Goal: Task Accomplishment & Management: Manage account settings

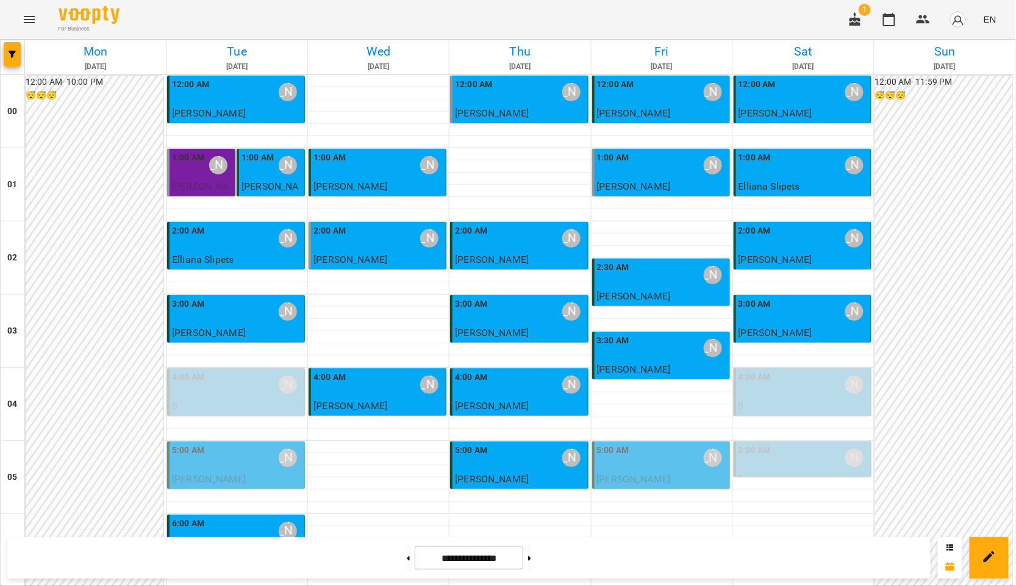
scroll to position [1299, 0]
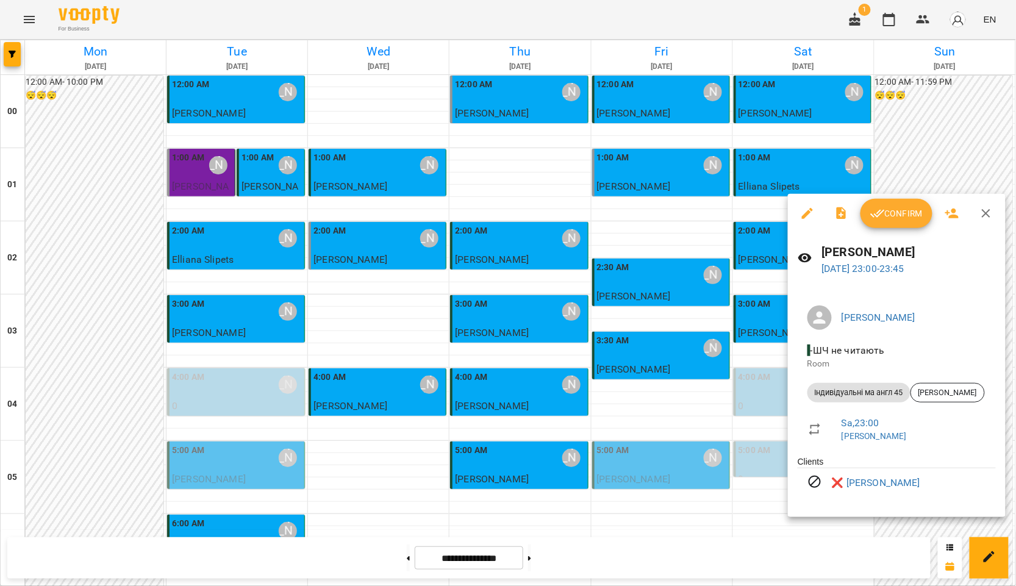
click at [616, 438] on div at bounding box center [508, 293] width 1016 height 586
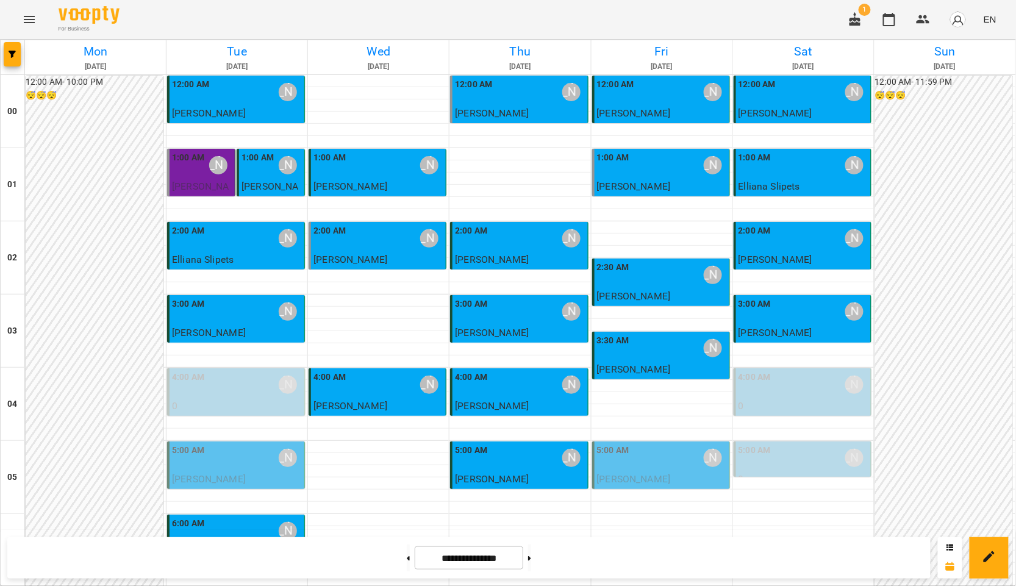
scroll to position [1163, 0]
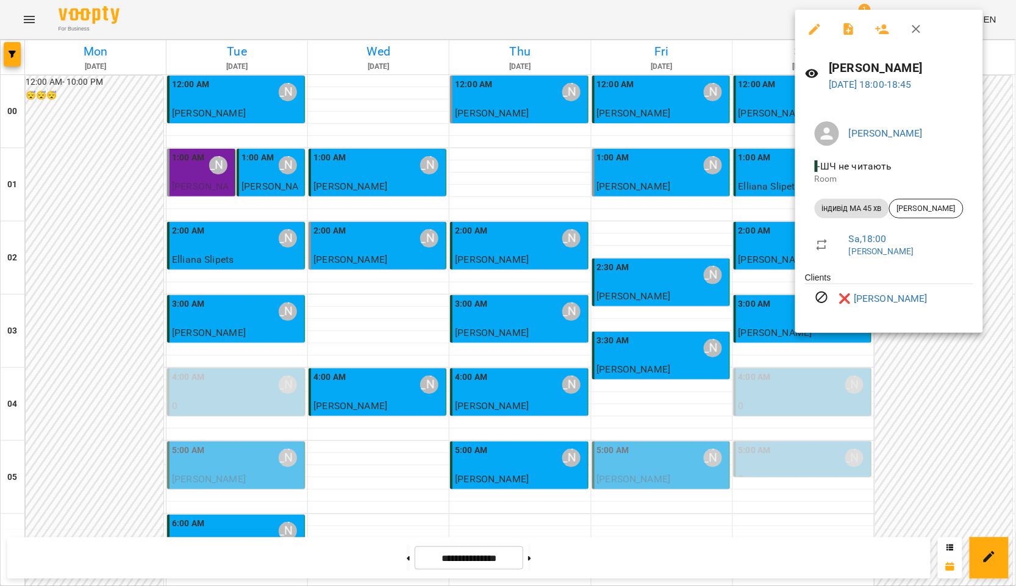
click at [811, 251] on li "Sa , 18:00 Курбанова Софія" at bounding box center [889, 244] width 168 height 43
click at [668, 249] on div at bounding box center [508, 293] width 1016 height 586
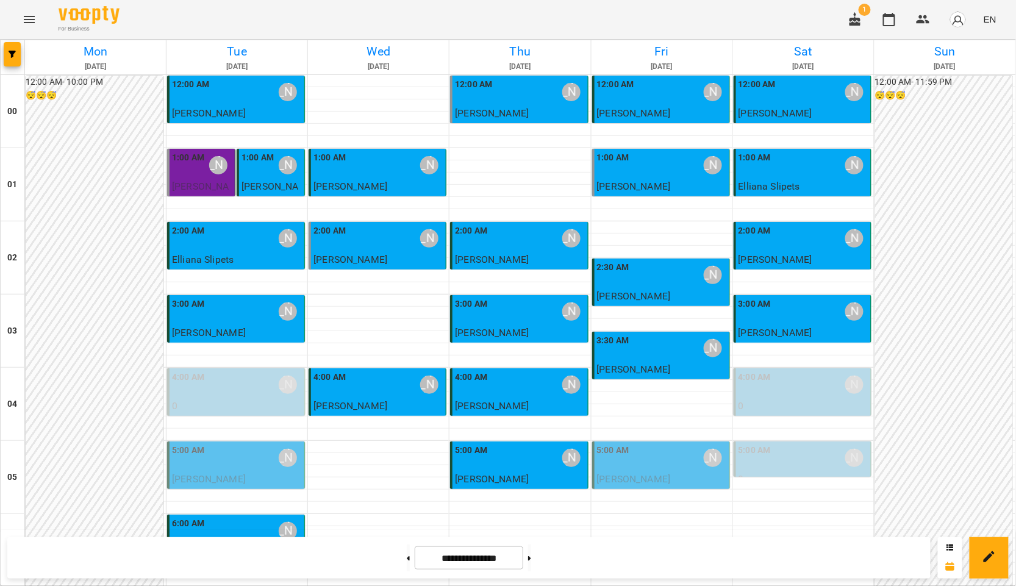
scroll to position [0, 0]
click at [531, 557] on button at bounding box center [529, 557] width 3 height 27
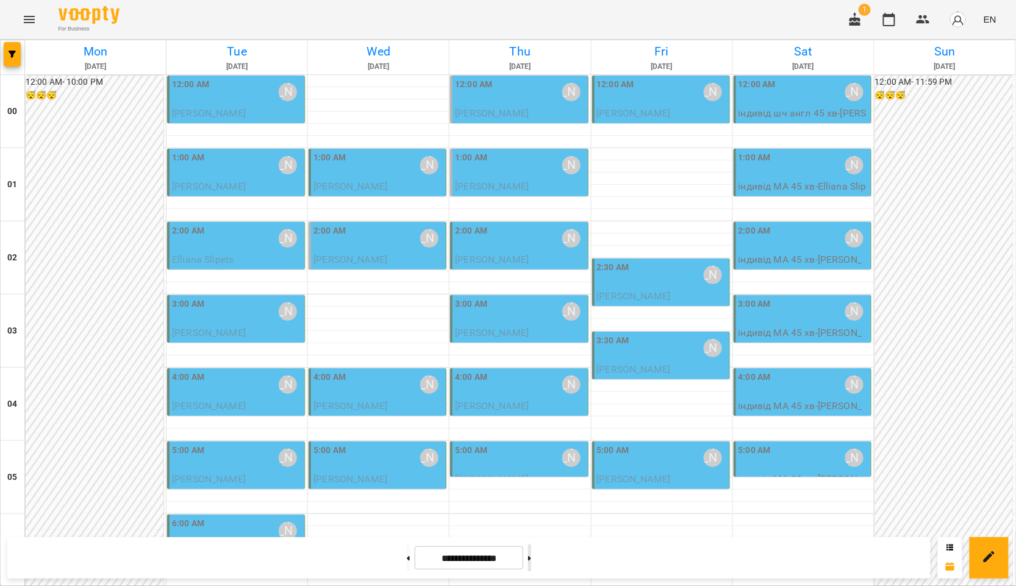
click at [531, 549] on button at bounding box center [529, 557] width 3 height 27
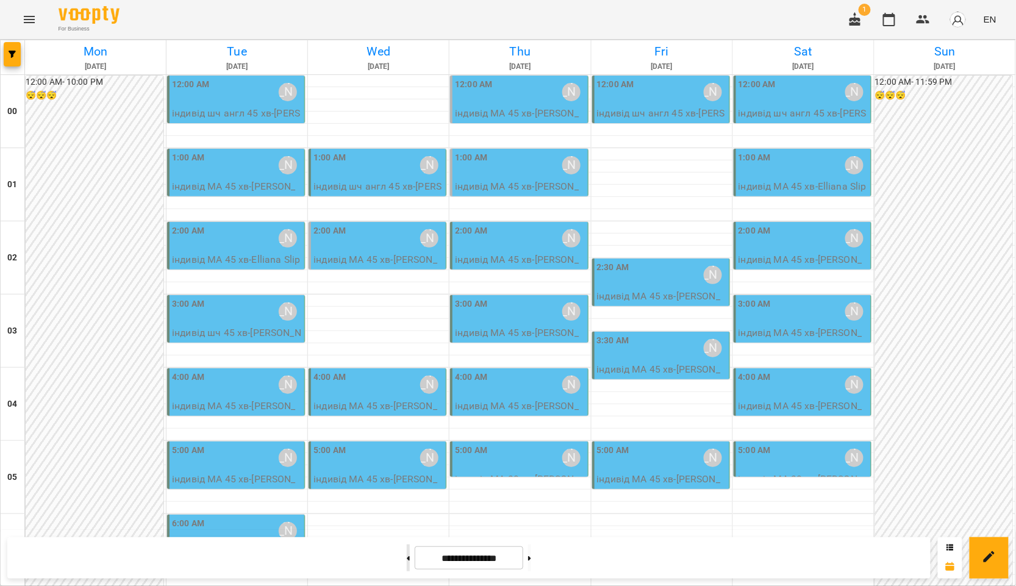
click at [407, 555] on button at bounding box center [408, 557] width 3 height 27
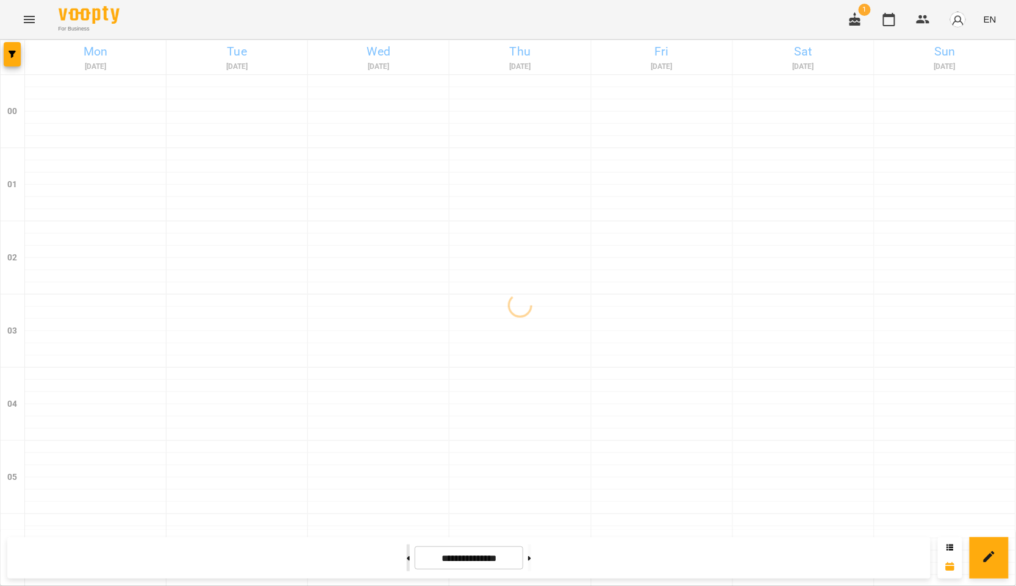
click at [407, 555] on button at bounding box center [408, 557] width 3 height 27
type input "**********"
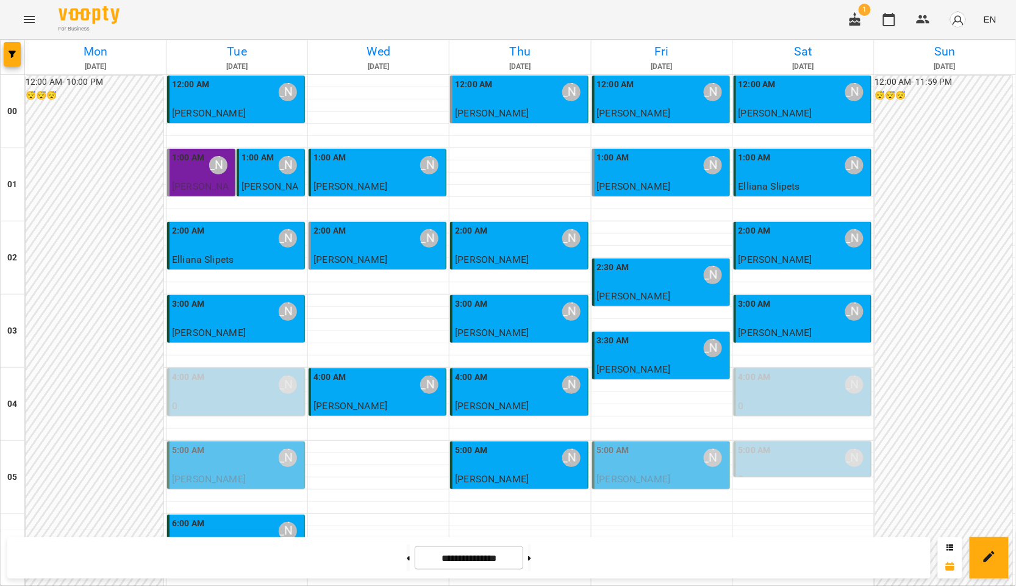
scroll to position [1016, 0]
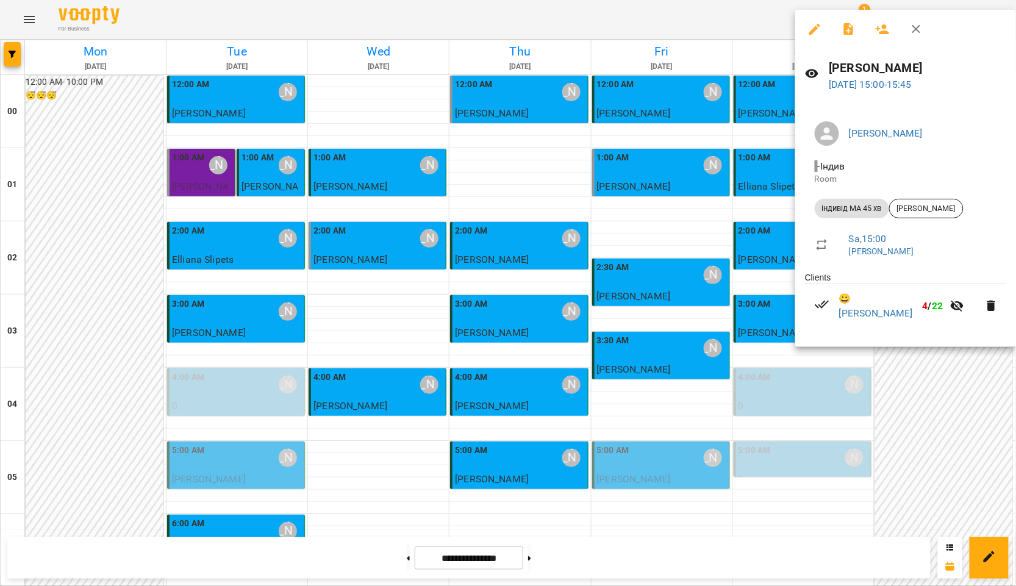
click at [705, 279] on div at bounding box center [508, 293] width 1016 height 586
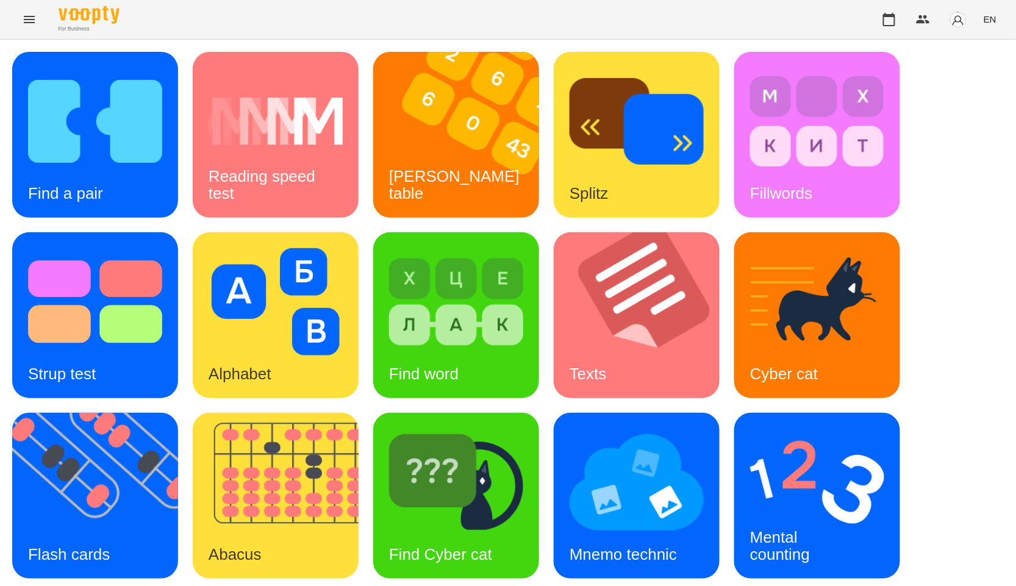
scroll to position [68, 0]
click at [140, 413] on img at bounding box center [102, 496] width 181 height 166
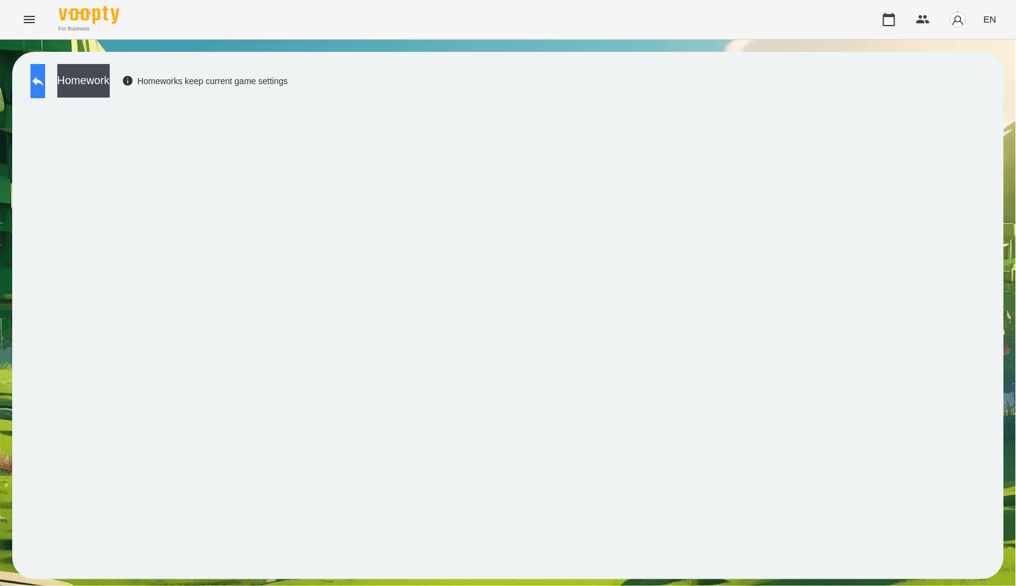
click at [43, 81] on icon at bounding box center [37, 81] width 11 height 9
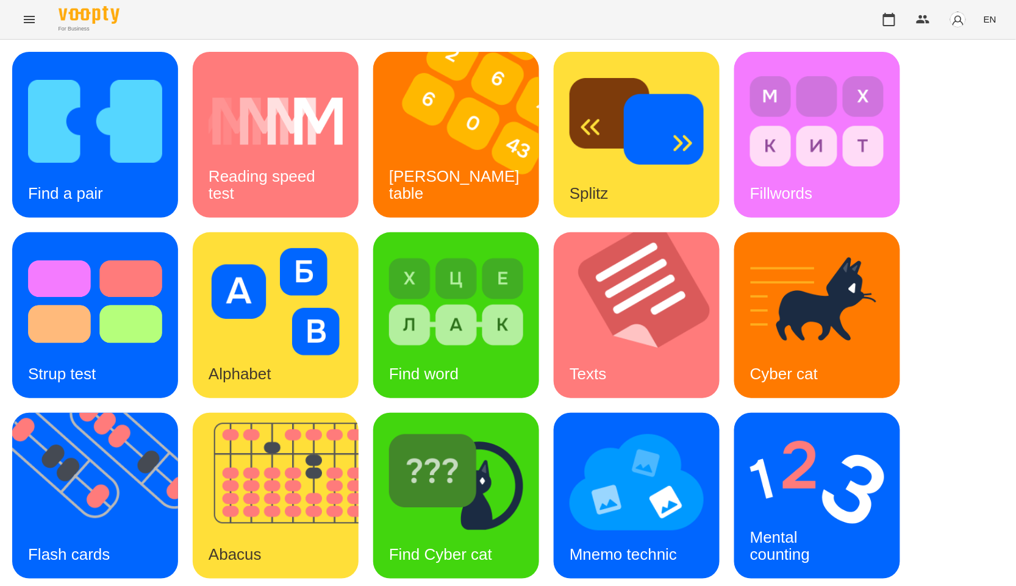
scroll to position [185, 0]
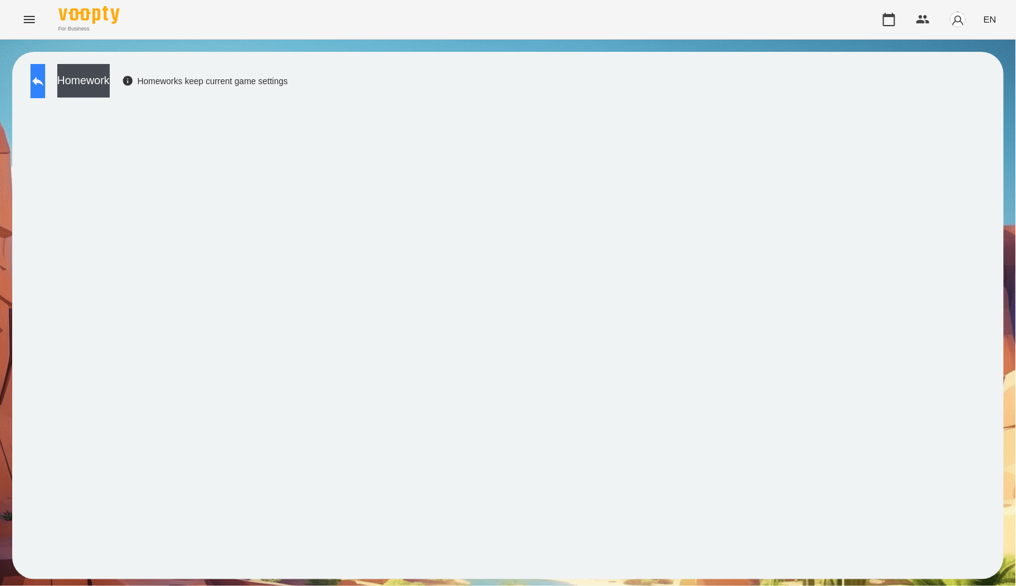
click at [45, 87] on button at bounding box center [37, 81] width 15 height 34
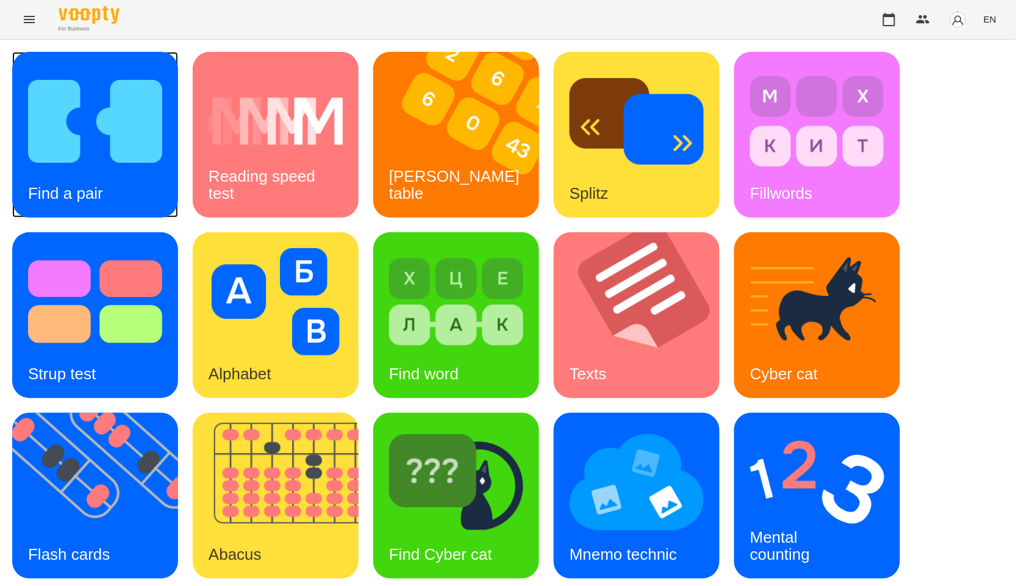
click at [105, 106] on img at bounding box center [95, 121] width 134 height 107
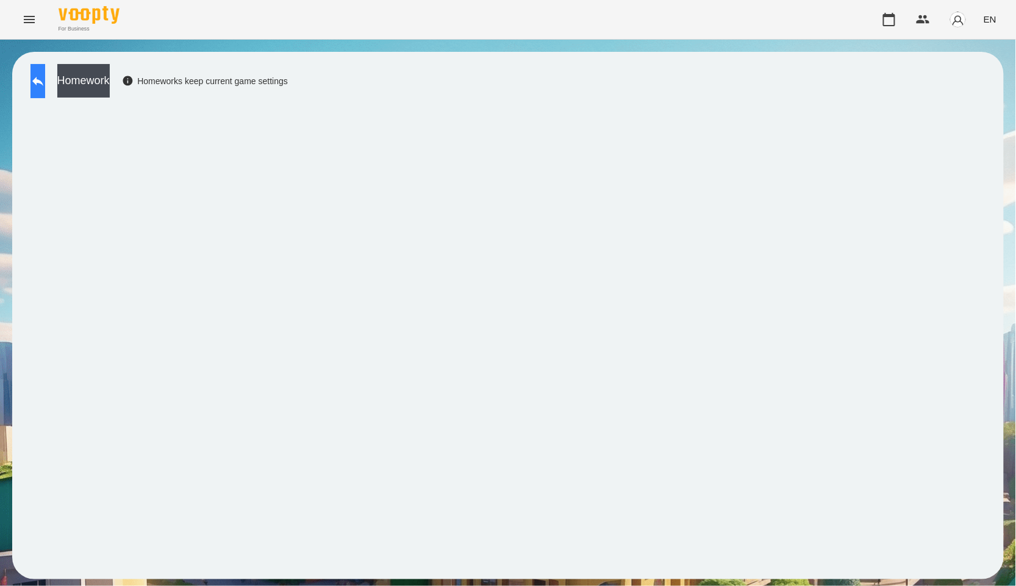
click at [45, 90] on button at bounding box center [37, 81] width 15 height 34
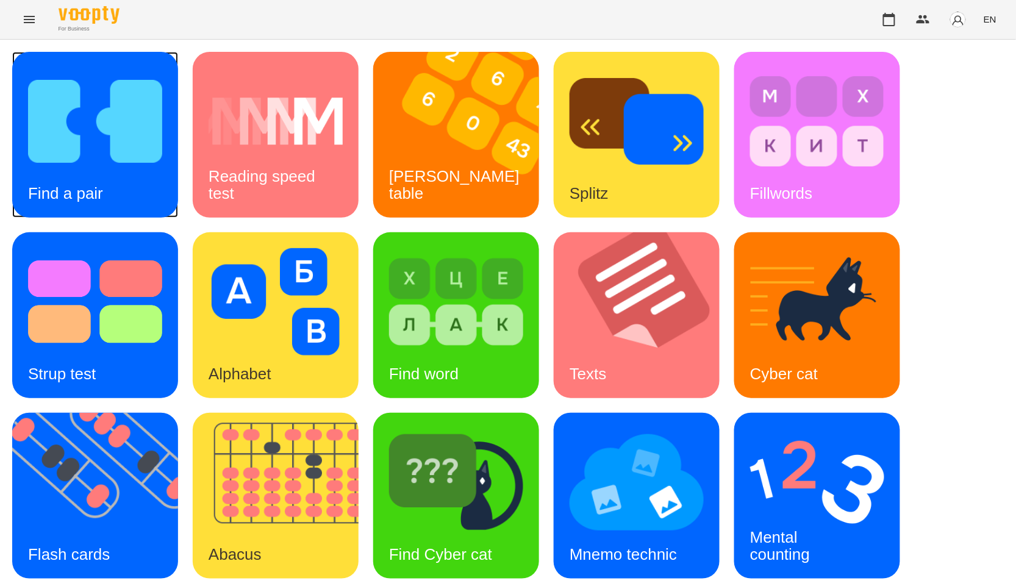
click at [137, 120] on img at bounding box center [95, 121] width 134 height 107
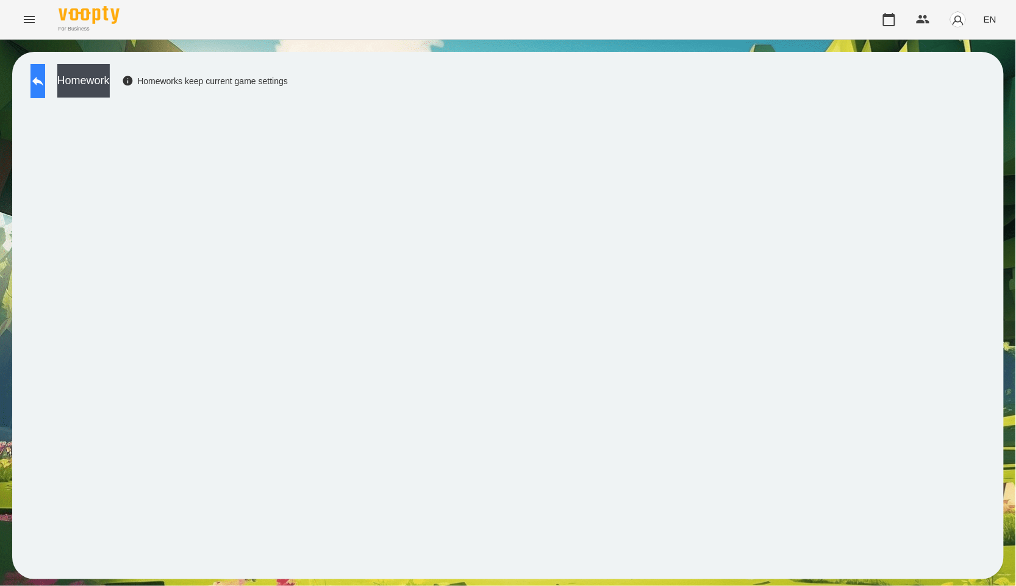
click at [45, 83] on icon at bounding box center [37, 81] width 15 height 15
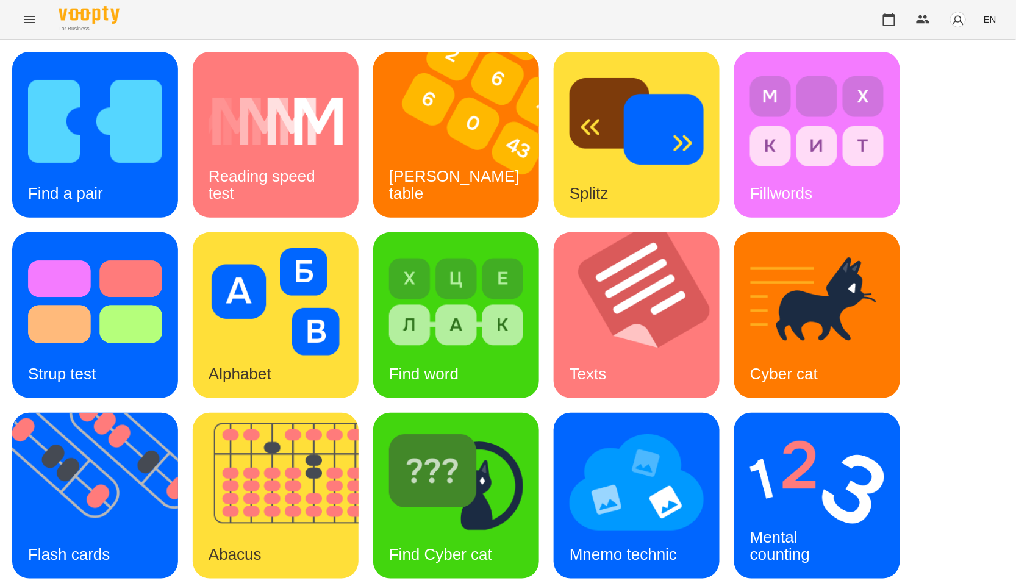
scroll to position [185, 0]
click at [413, 429] on img at bounding box center [456, 482] width 134 height 107
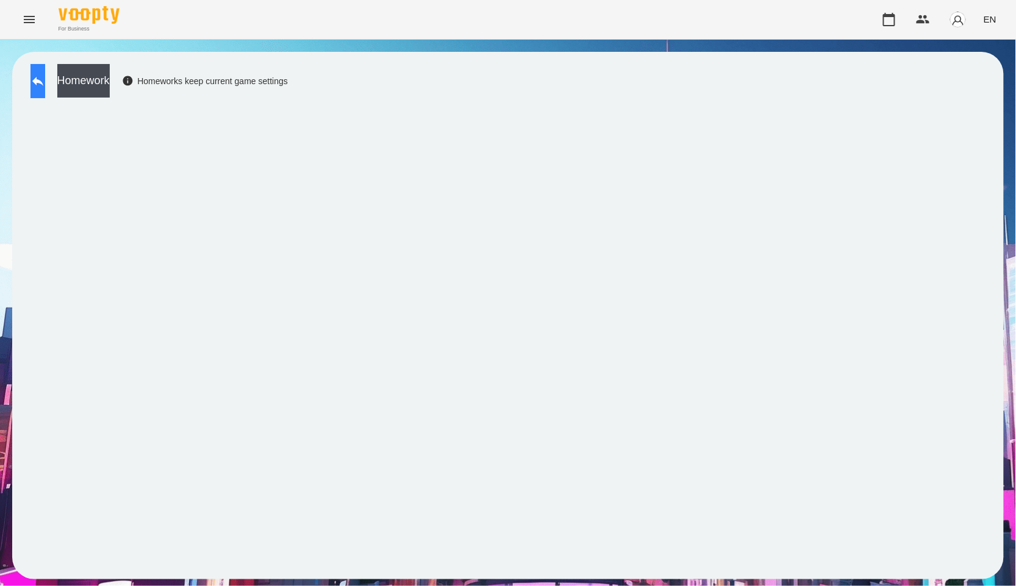
click at [43, 82] on icon at bounding box center [37, 81] width 11 height 9
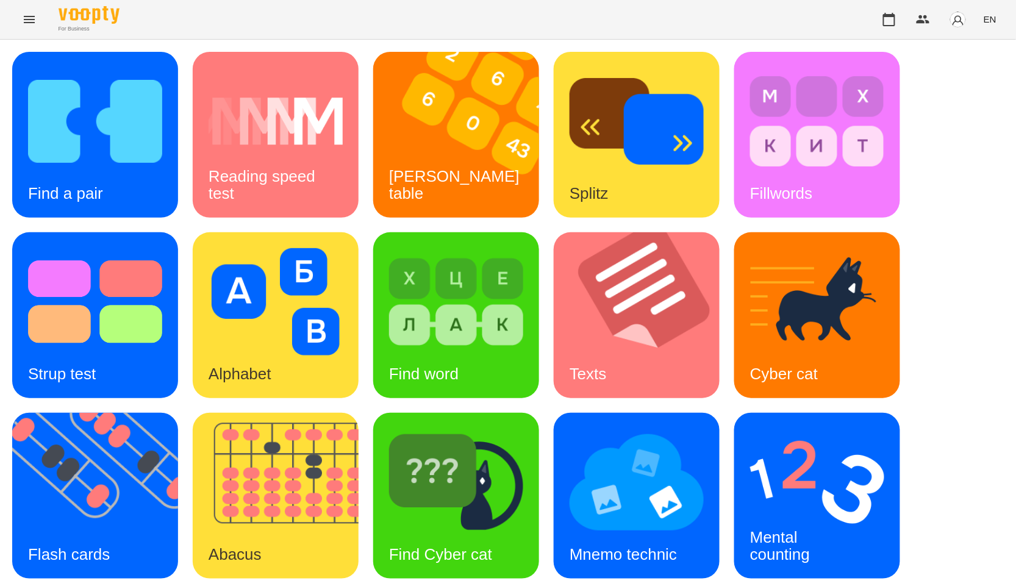
scroll to position [135, 0]
click at [278, 413] on img at bounding box center [283, 496] width 181 height 166
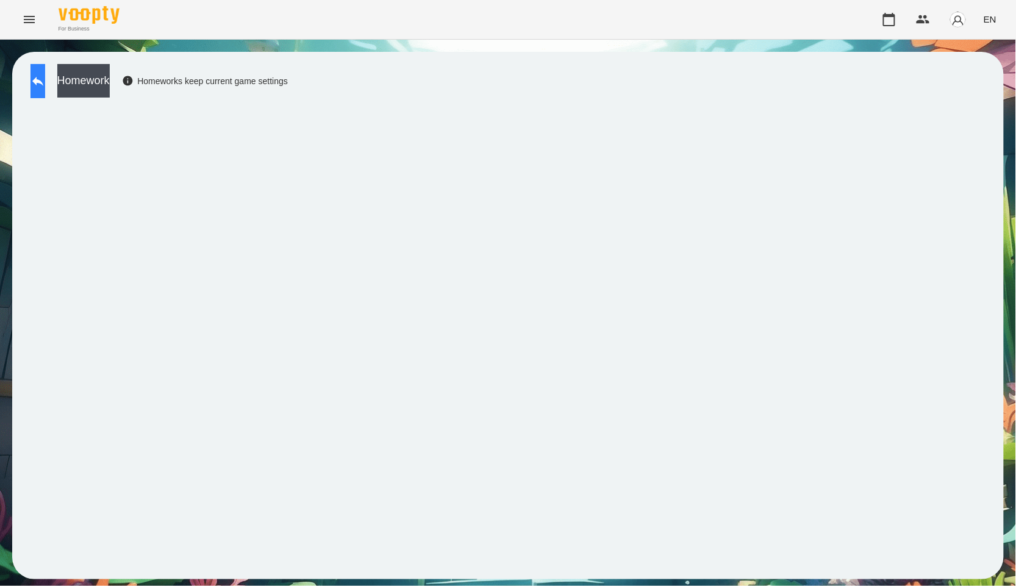
click at [44, 84] on icon at bounding box center [37, 81] width 15 height 15
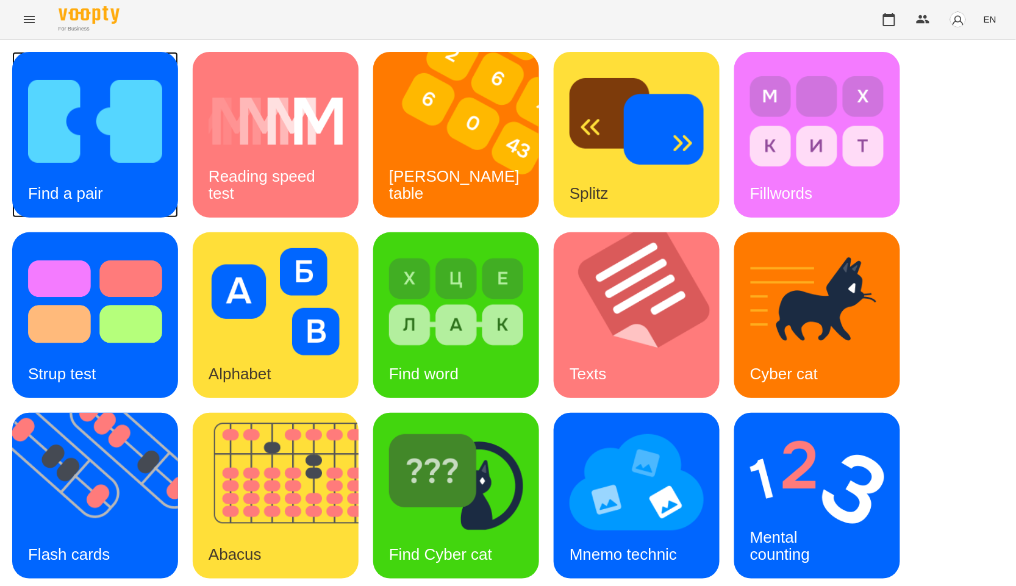
click at [102, 152] on img at bounding box center [95, 121] width 134 height 107
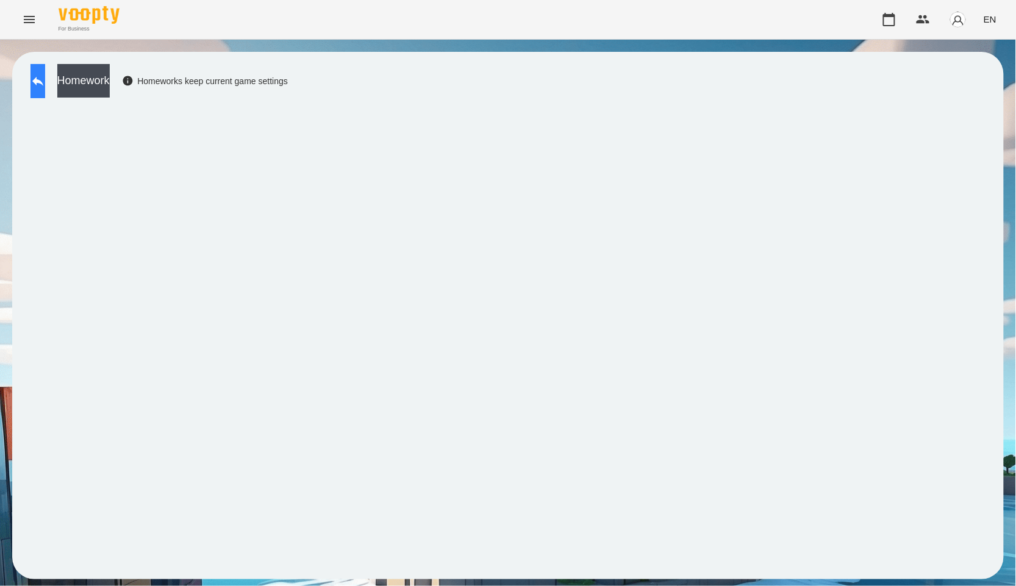
click at [45, 75] on icon at bounding box center [37, 81] width 15 height 15
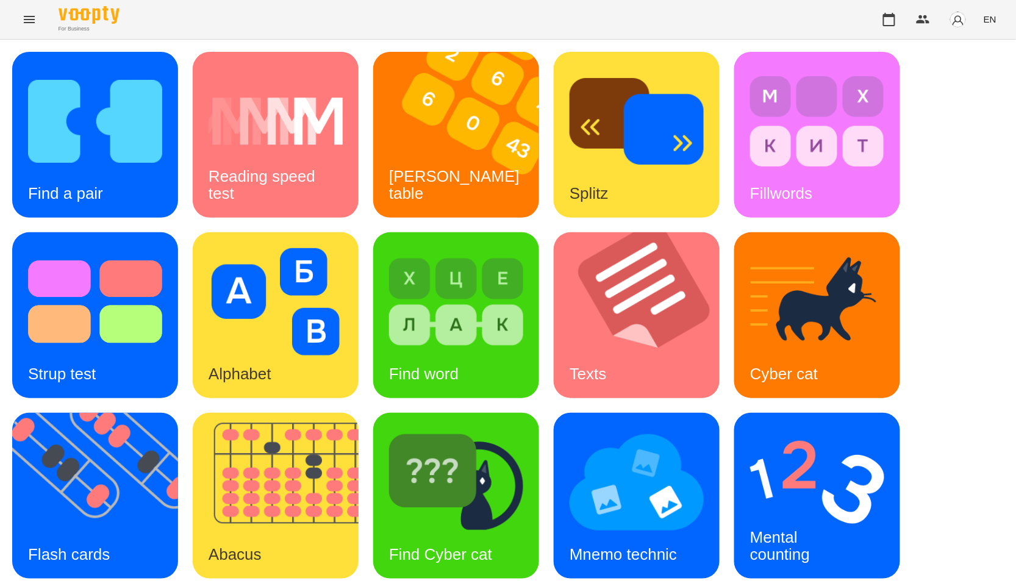
scroll to position [185, 0]
click at [449, 429] on img at bounding box center [456, 482] width 134 height 107
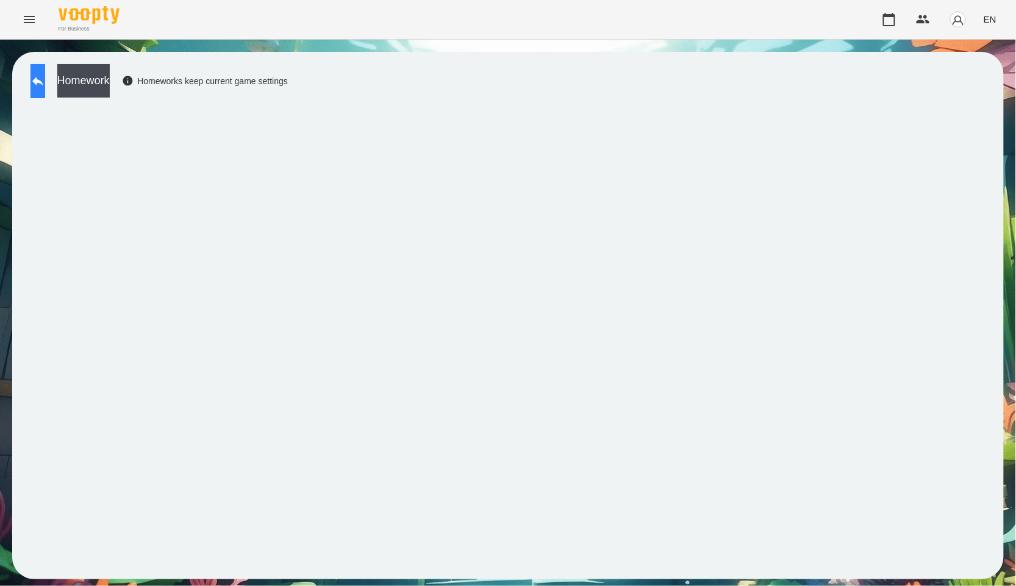
click at [45, 90] on button at bounding box center [37, 81] width 15 height 34
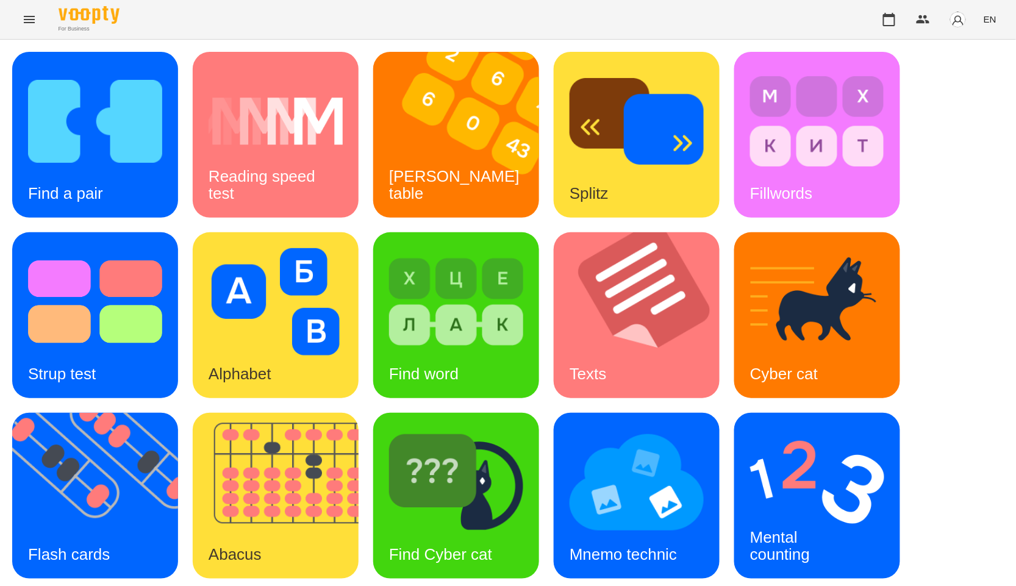
scroll to position [68, 0]
click at [227, 413] on img at bounding box center [283, 496] width 181 height 166
click at [140, 413] on img at bounding box center [102, 496] width 181 height 166
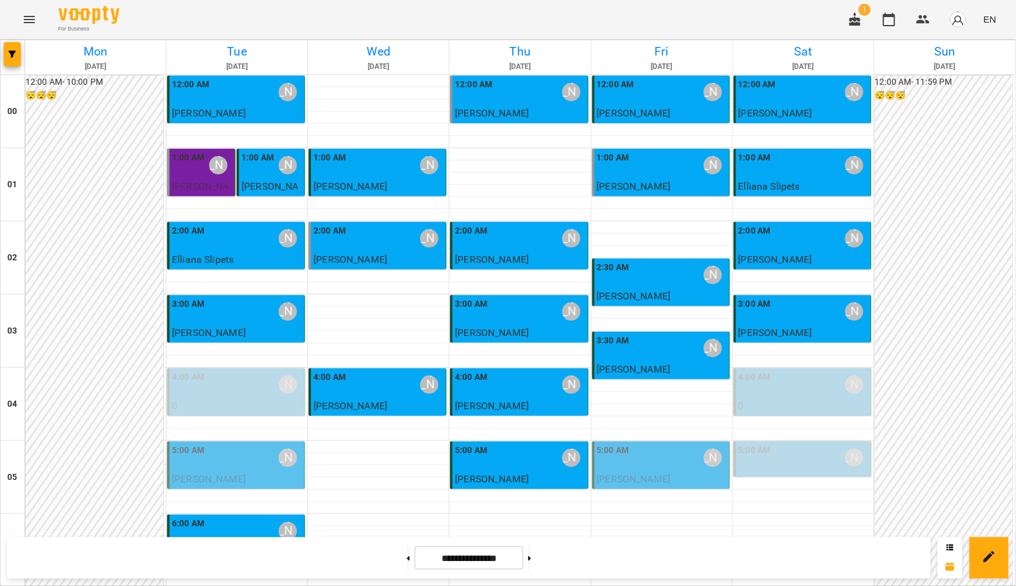
scroll to position [1219, 0]
click at [821, 58] on h6 "Sat" at bounding box center [803, 51] width 137 height 19
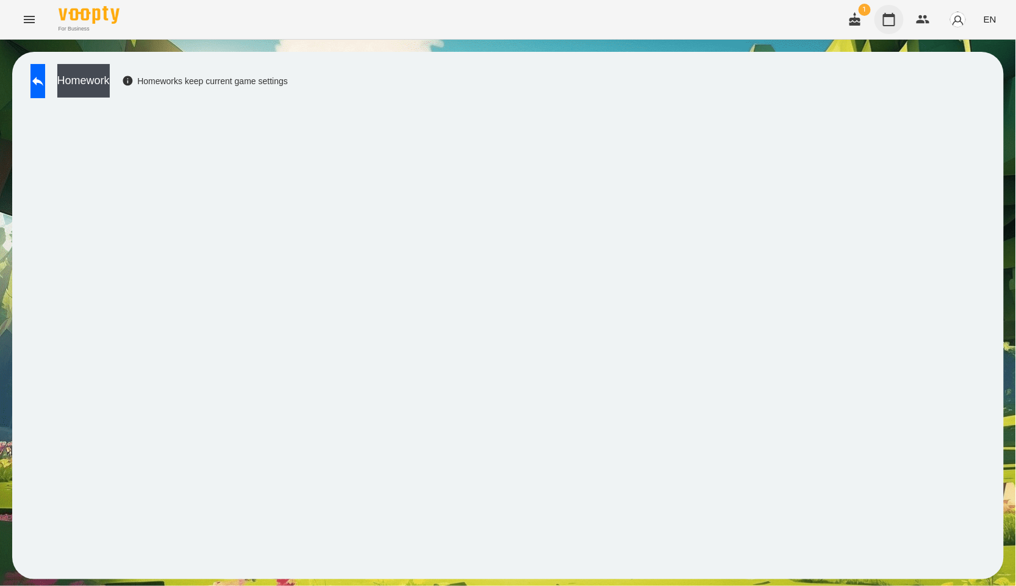
click at [896, 17] on icon "button" at bounding box center [889, 19] width 15 height 15
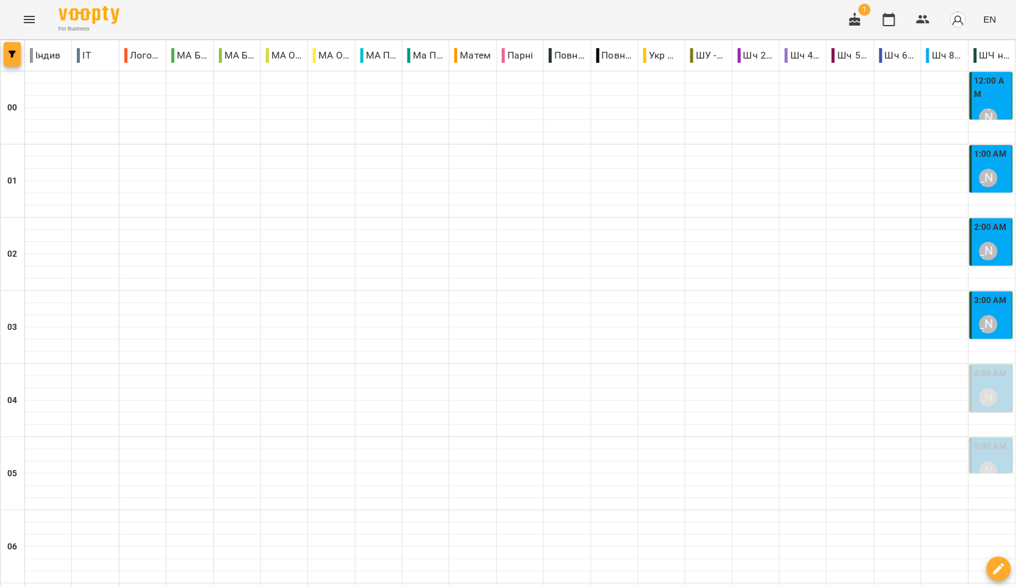
click at [10, 56] on icon "button" at bounding box center [12, 54] width 7 height 7
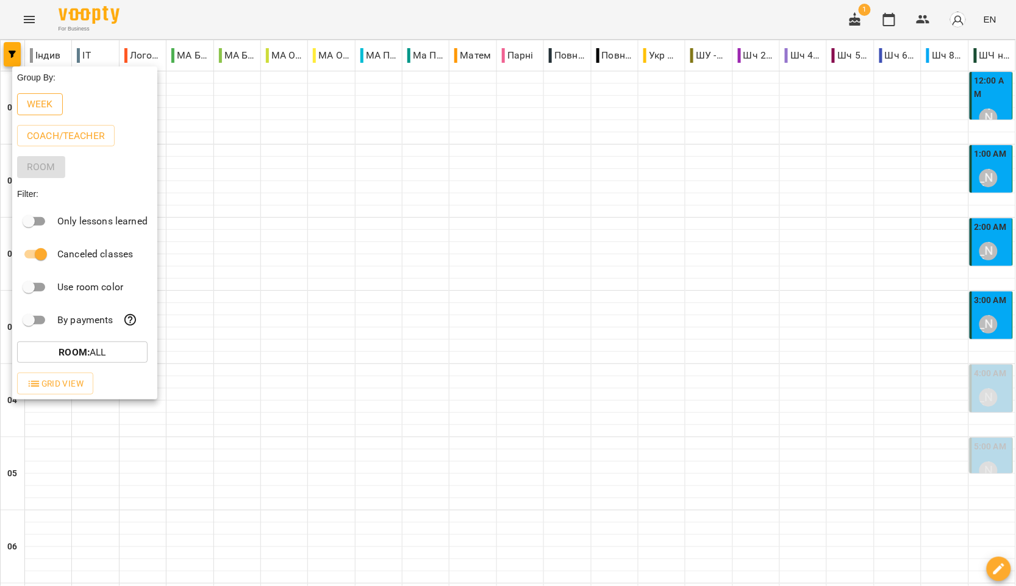
click at [43, 112] on p "Week" at bounding box center [40, 104] width 26 height 15
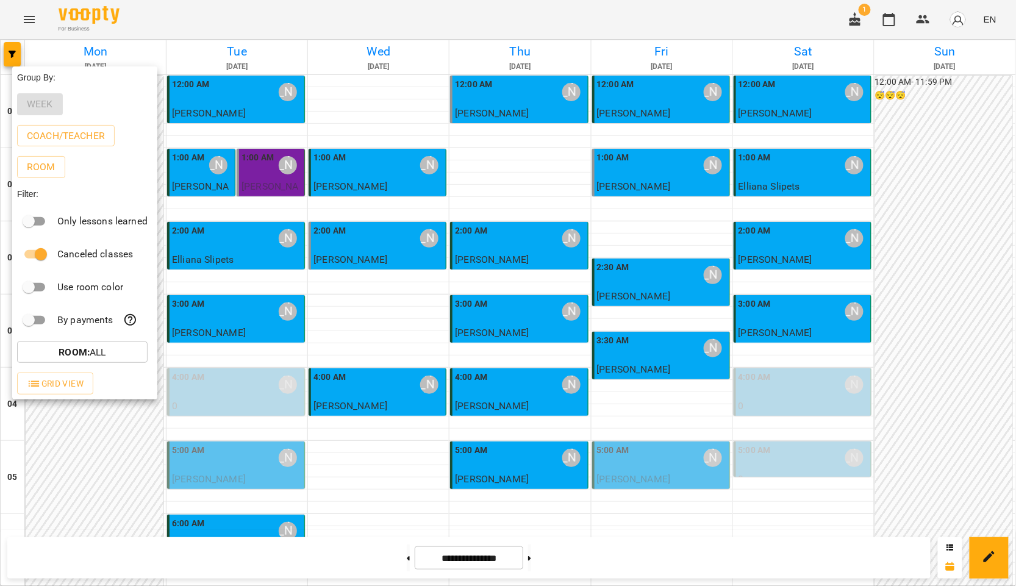
drag, startPoint x: 1015, startPoint y: 173, endPoint x: 1015, endPoint y: 195, distance: 22.6
click at [1015, 193] on div at bounding box center [508, 293] width 1016 height 586
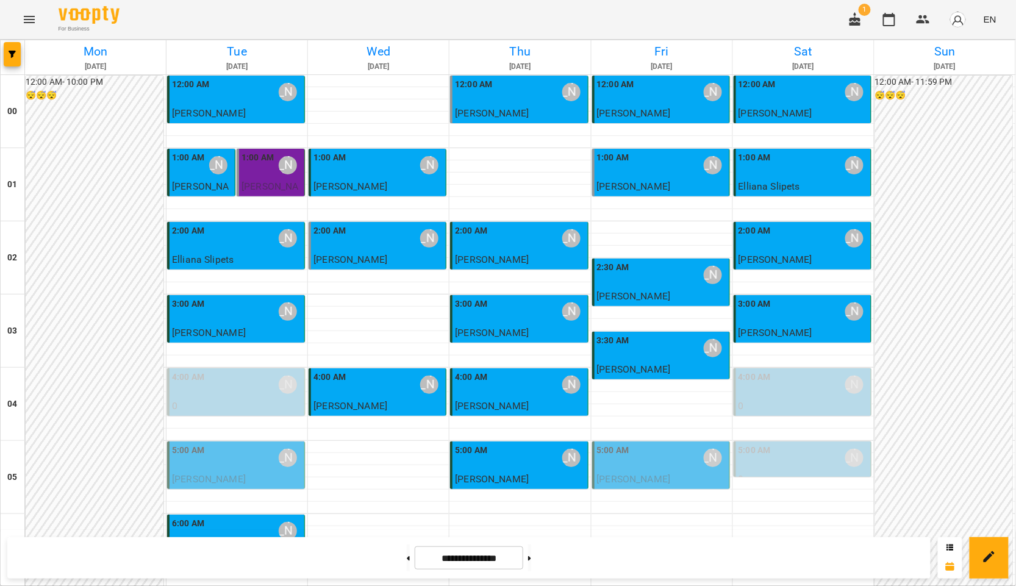
scroll to position [1219, 0]
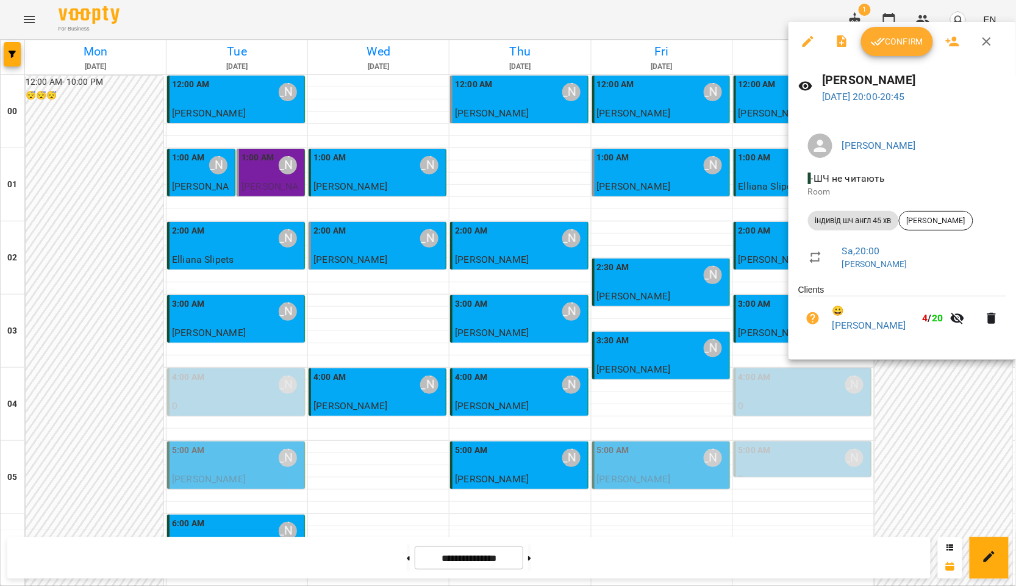
click at [740, 381] on div at bounding box center [508, 293] width 1016 height 586
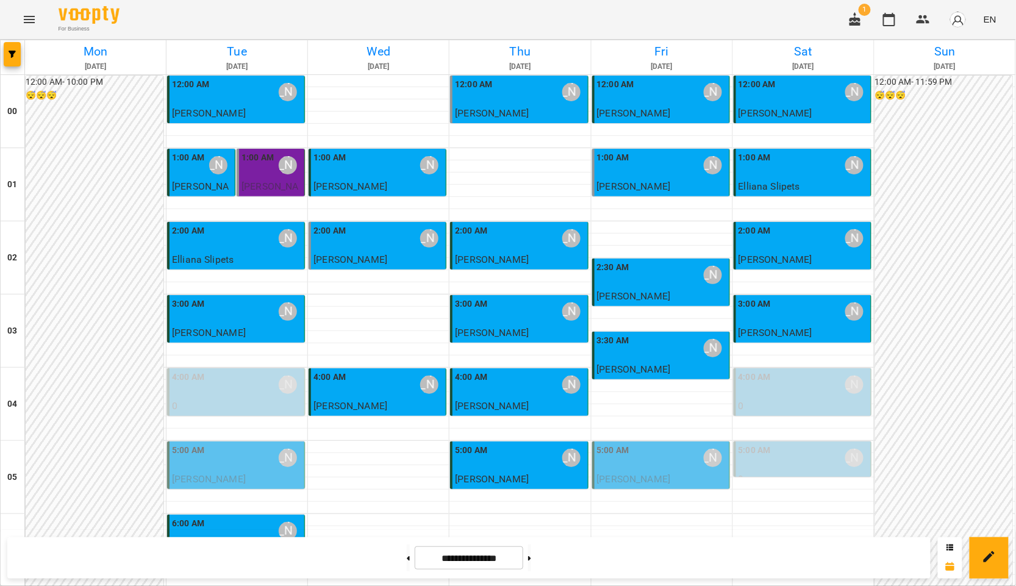
scroll to position [1287, 0]
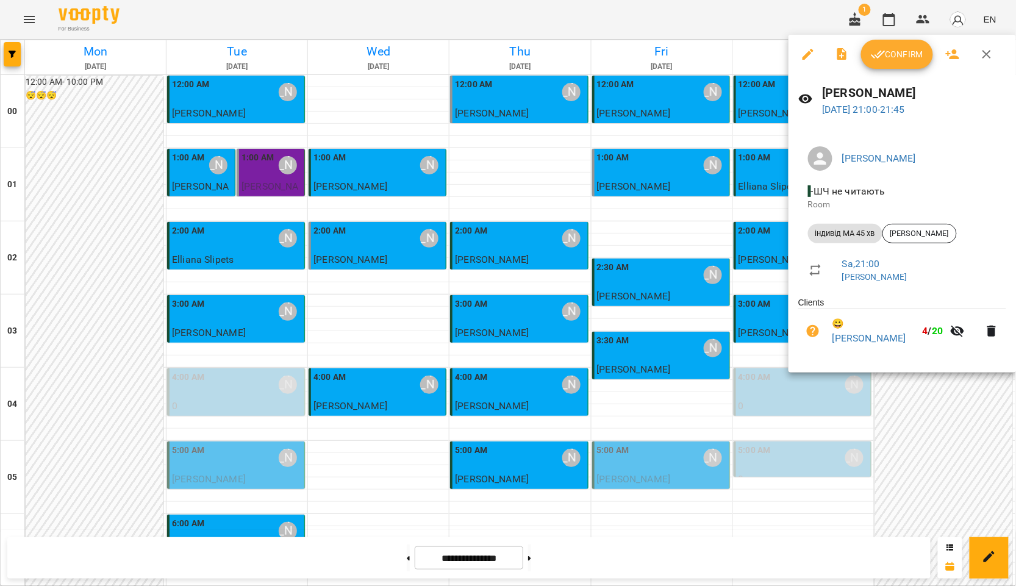
click at [695, 289] on div at bounding box center [508, 293] width 1016 height 586
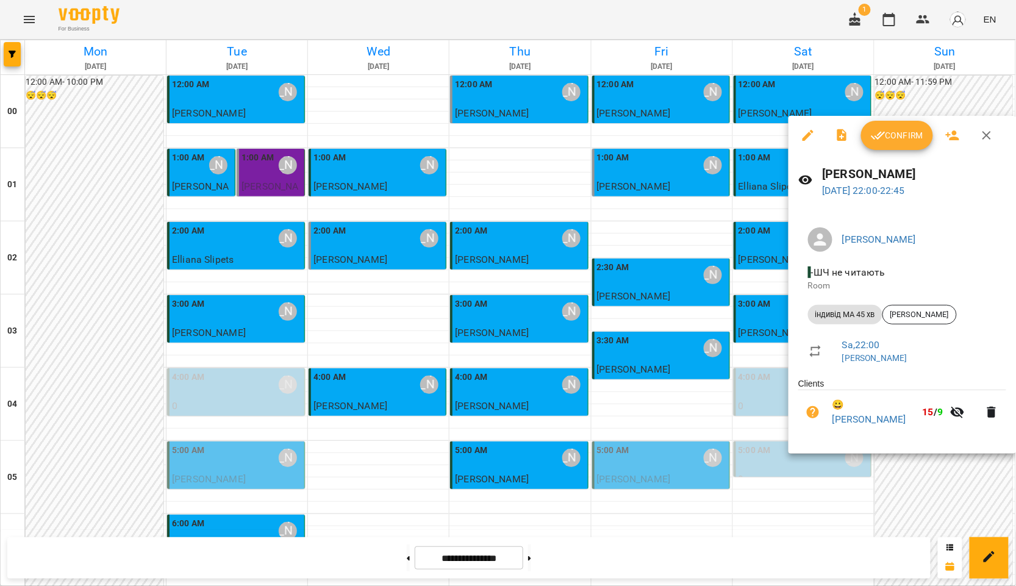
click at [663, 418] on div at bounding box center [508, 293] width 1016 height 586
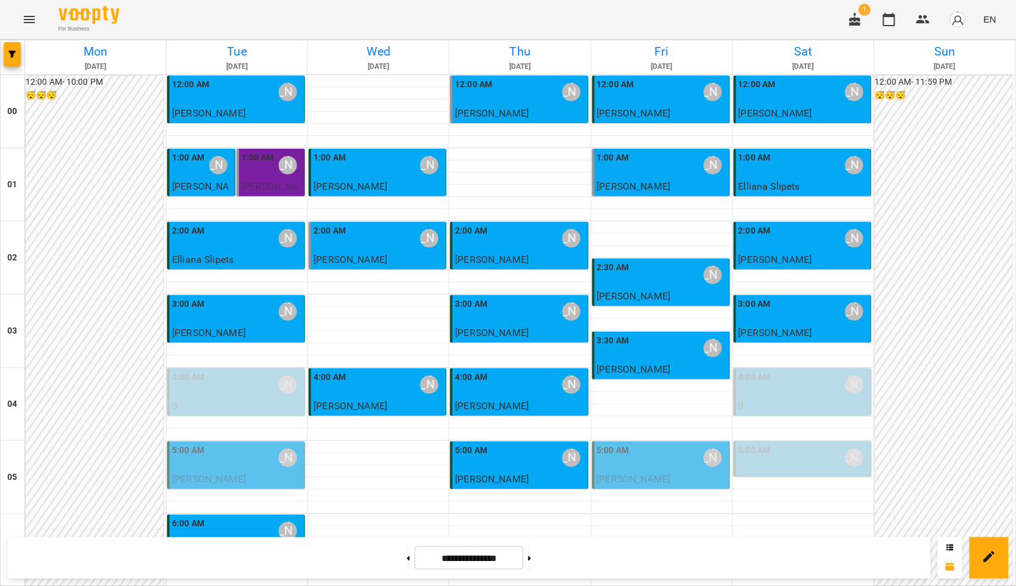
scroll to position [948, 0]
click at [407, 560] on button at bounding box center [408, 557] width 3 height 27
type input "**********"
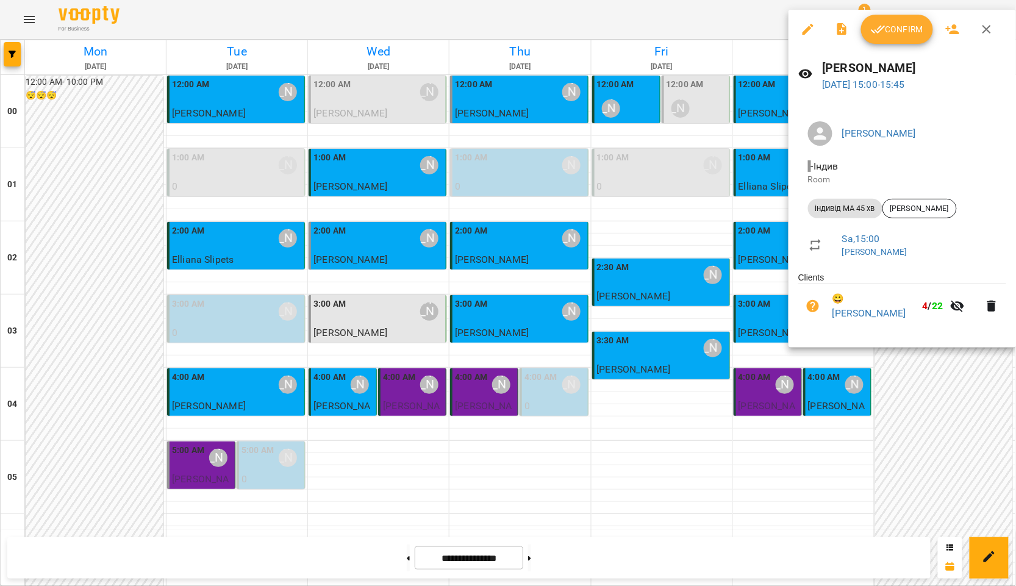
click at [923, 19] on button "Confirm" at bounding box center [897, 29] width 72 height 29
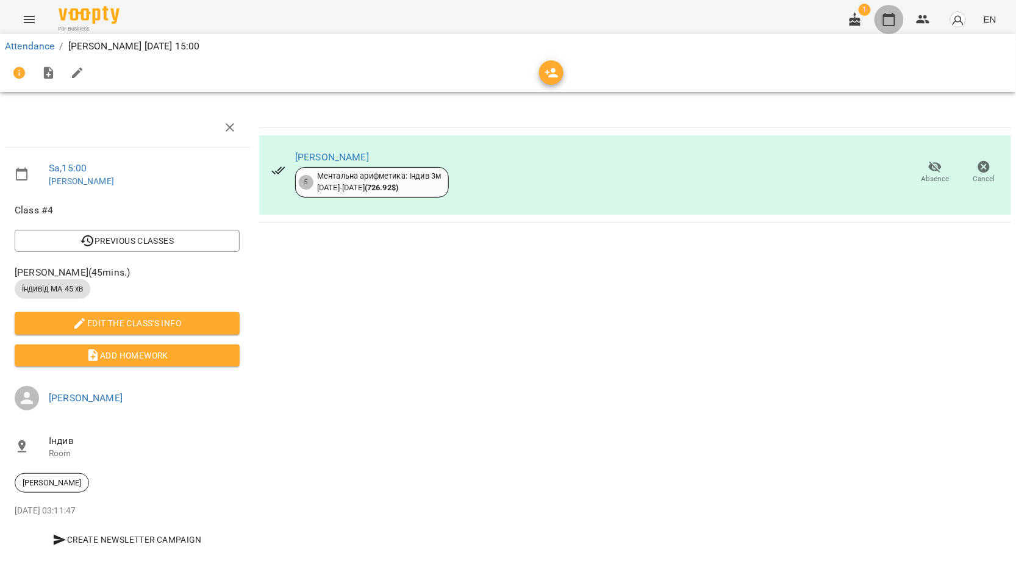
click at [899, 26] on button "button" at bounding box center [888, 19] width 29 height 29
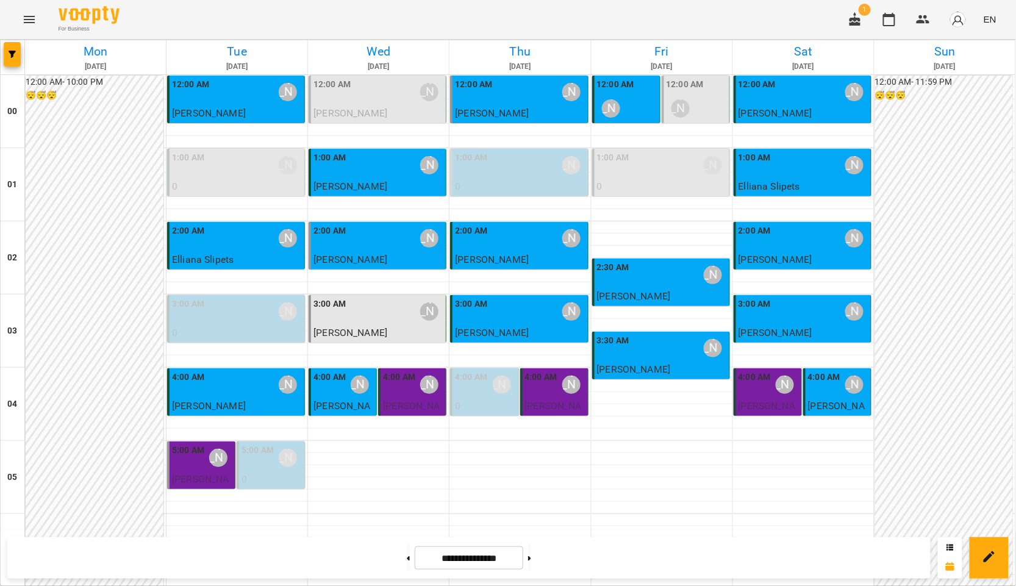
scroll to position [1151, 0]
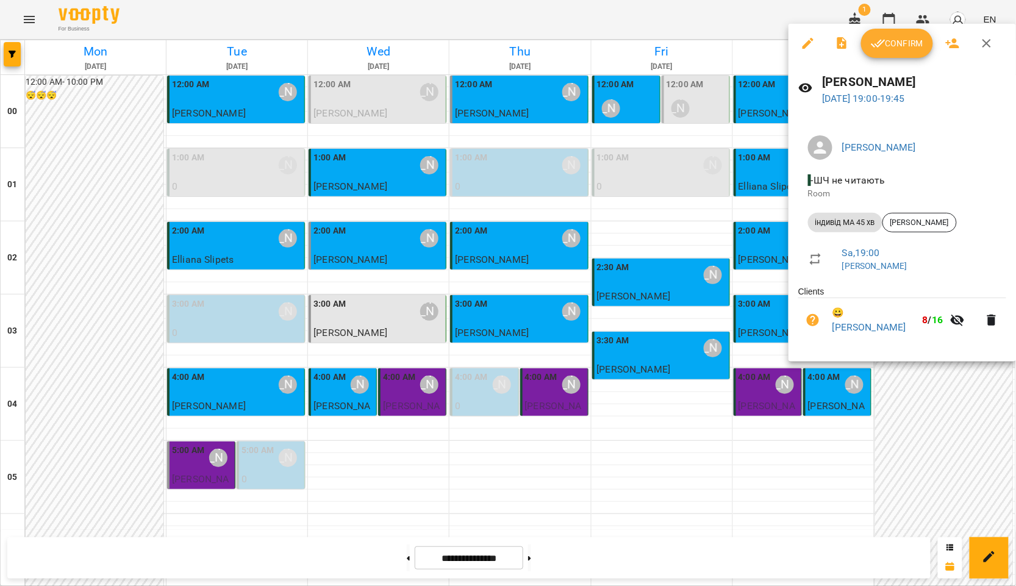
click at [894, 48] on span "Confirm" at bounding box center [897, 43] width 52 height 15
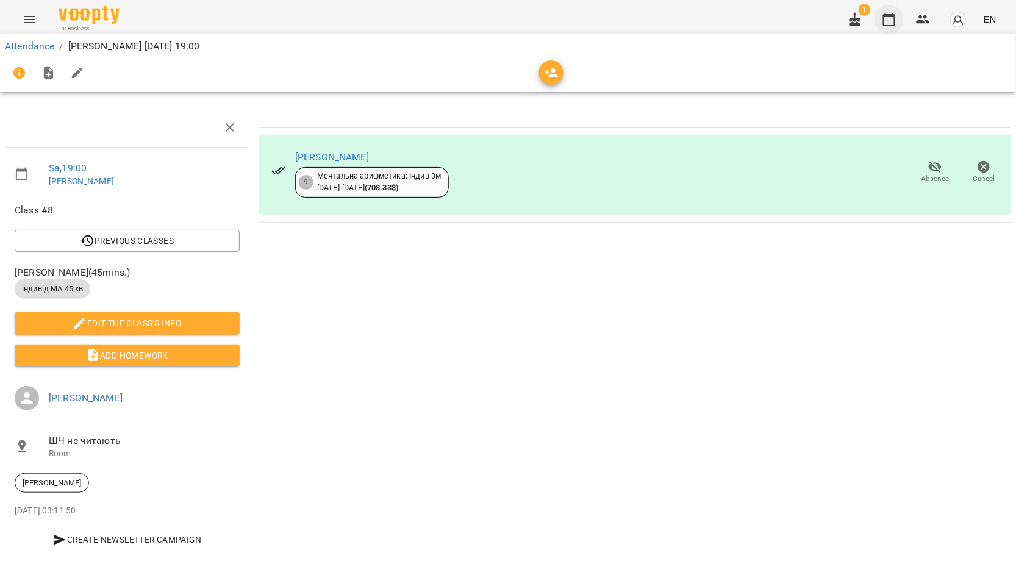
click at [887, 26] on icon "button" at bounding box center [889, 19] width 12 height 13
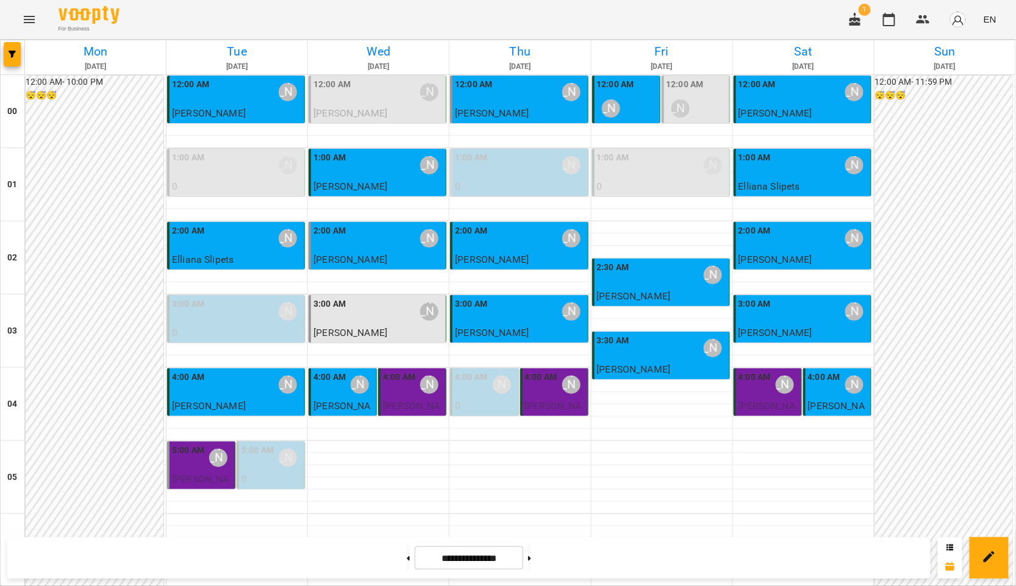
scroll to position [1151, 0]
click at [531, 563] on button at bounding box center [529, 557] width 3 height 27
type input "**********"
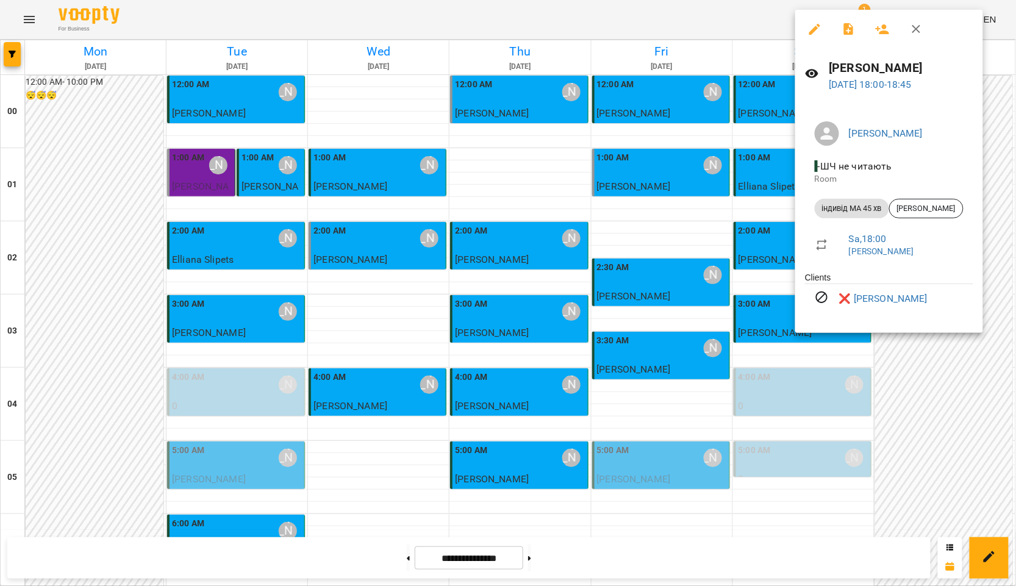
click at [721, 274] on div at bounding box center [508, 293] width 1016 height 586
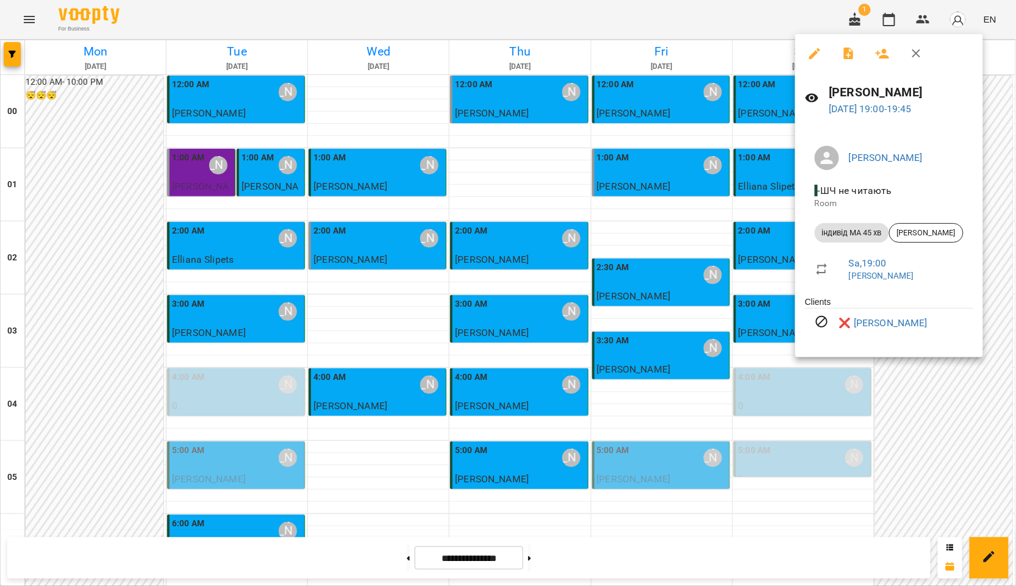
click at [690, 335] on div at bounding box center [508, 293] width 1016 height 586
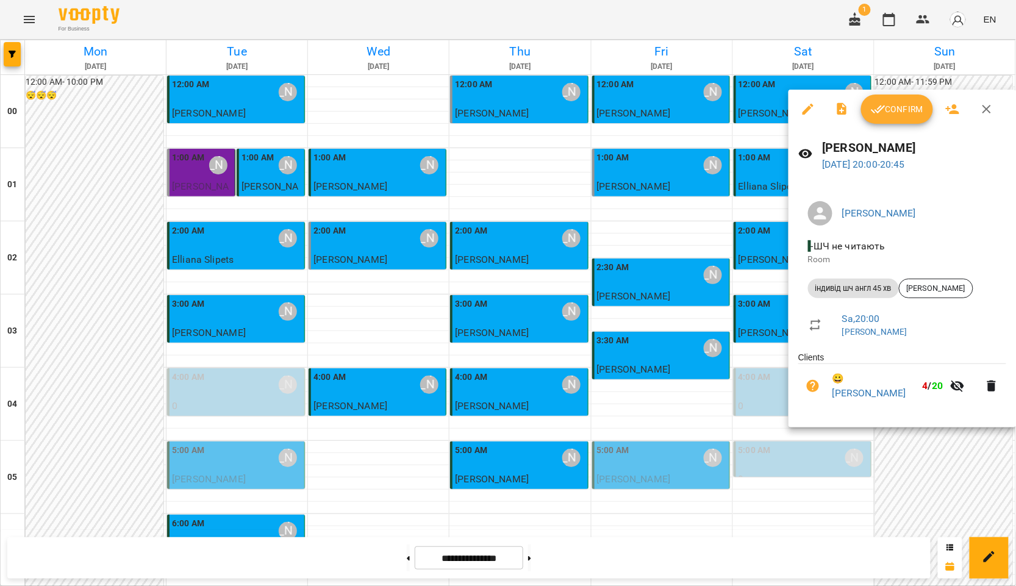
click at [714, 339] on div at bounding box center [508, 293] width 1016 height 586
